Goal: Navigation & Orientation: Find specific page/section

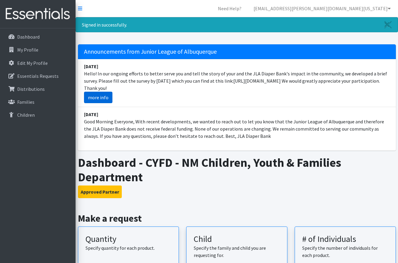
click at [99, 96] on link "more info" at bounding box center [98, 97] width 28 height 11
click at [26, 37] on p "Dashboard" at bounding box center [28, 37] width 22 height 6
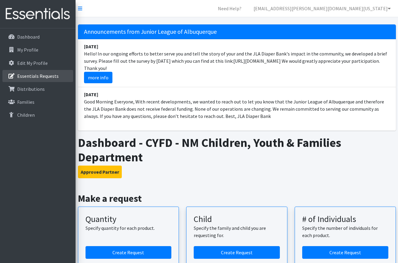
click at [49, 76] on p "Essentials Requests" at bounding box center [37, 76] width 41 height 6
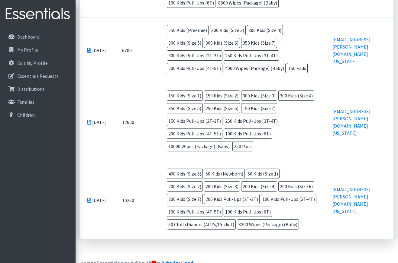
scroll to position [656, 0]
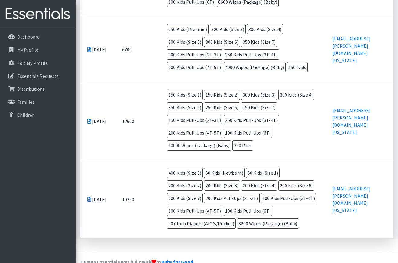
click at [97, 106] on td "Feb 20 2024" at bounding box center [97, 121] width 35 height 78
click at [89, 119] on icon at bounding box center [89, 121] width 4 height 5
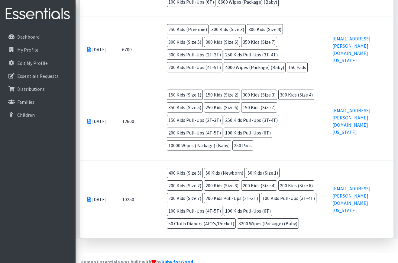
click at [89, 119] on icon at bounding box center [89, 121] width 4 height 5
click at [37, 87] on p "Distributions" at bounding box center [30, 89] width 27 height 6
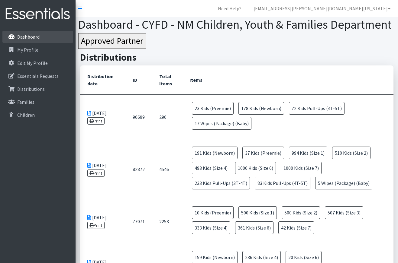
click at [32, 35] on p "Dashboard" at bounding box center [28, 37] width 22 height 6
